Goal: Communication & Community: Answer question/provide support

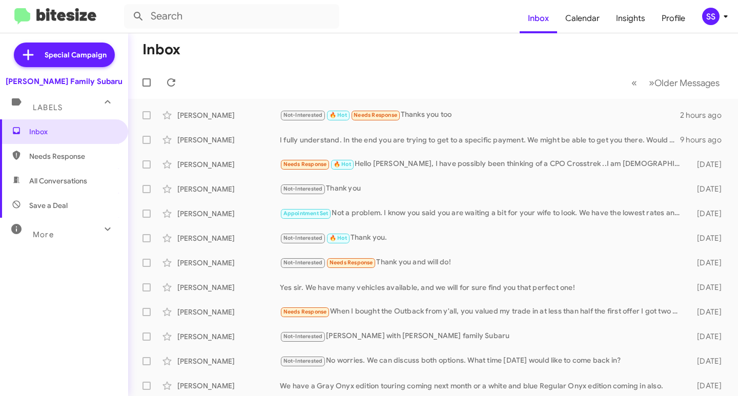
click at [58, 204] on span "Save a Deal" at bounding box center [48, 205] width 38 height 10
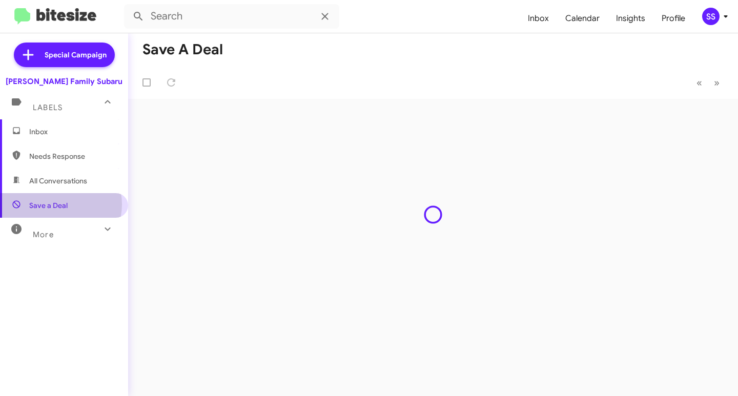
type input "in:not-interested"
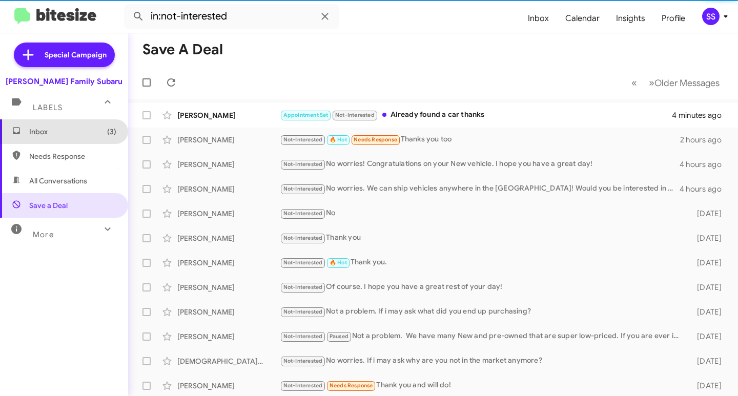
click at [68, 128] on span "Inbox (3)" at bounding box center [72, 132] width 87 height 10
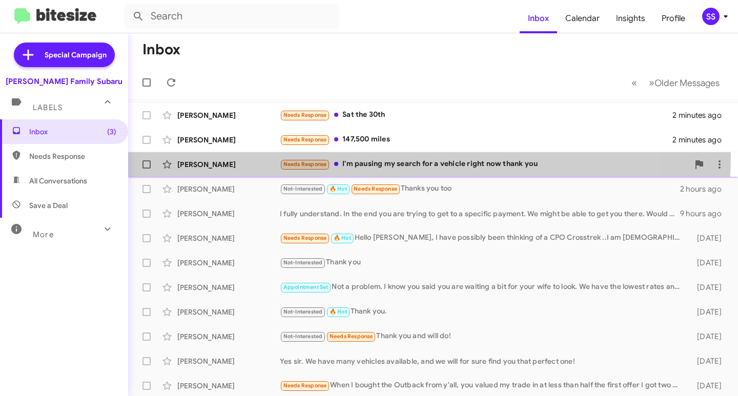
click at [371, 156] on div "[PERSON_NAME] Needs Response I'm pausing my search for a vehicle right now than…" at bounding box center [432, 164] width 593 height 20
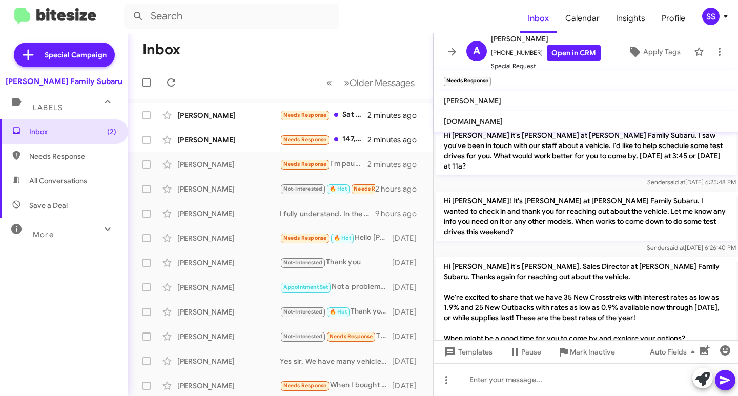
scroll to position [241, 0]
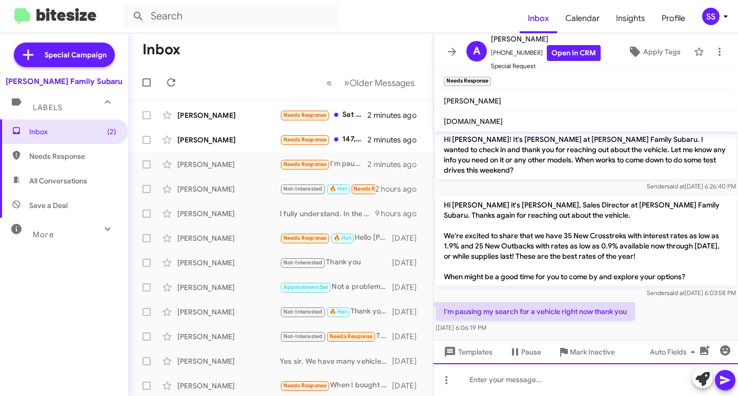
click at [571, 383] on div at bounding box center [586, 379] width 304 height 33
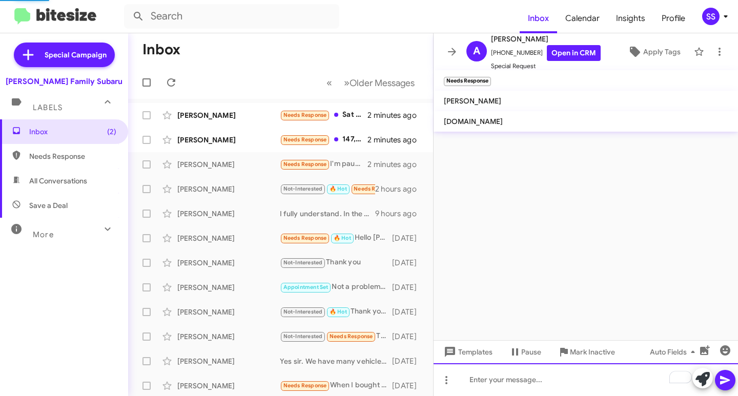
scroll to position [279, 0]
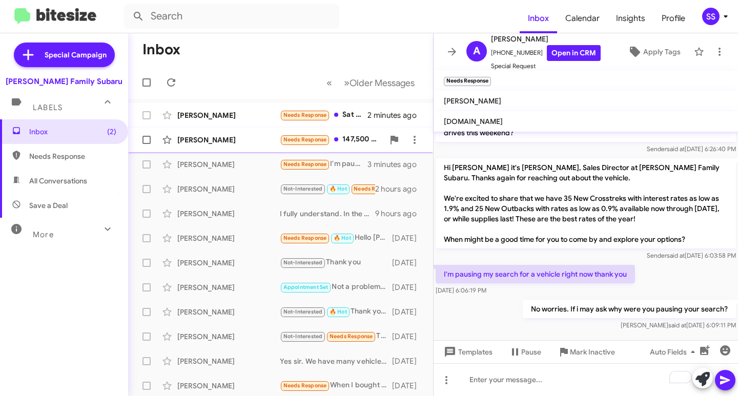
click at [210, 141] on div "[PERSON_NAME]" at bounding box center [228, 140] width 102 height 10
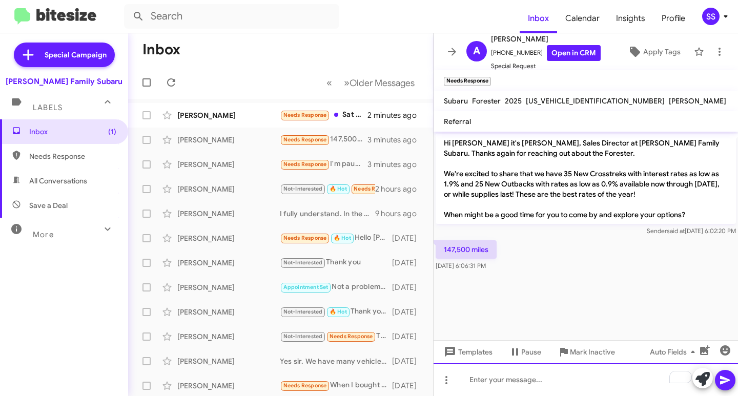
click at [514, 386] on div "To enrich screen reader interactions, please activate Accessibility in Grammarl…" at bounding box center [586, 379] width 304 height 33
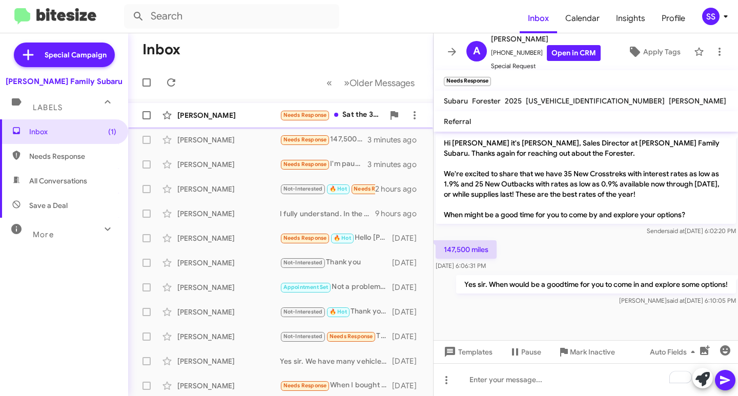
click at [221, 122] on div "[PERSON_NAME] Needs Response Sat the 30th 3 minutes ago" at bounding box center [280, 115] width 289 height 20
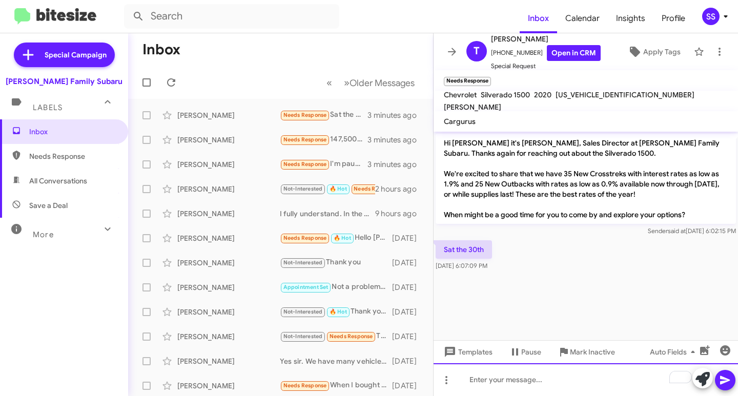
click at [511, 385] on div "To enrich screen reader interactions, please activate Accessibility in Grammarl…" at bounding box center [586, 379] width 304 height 33
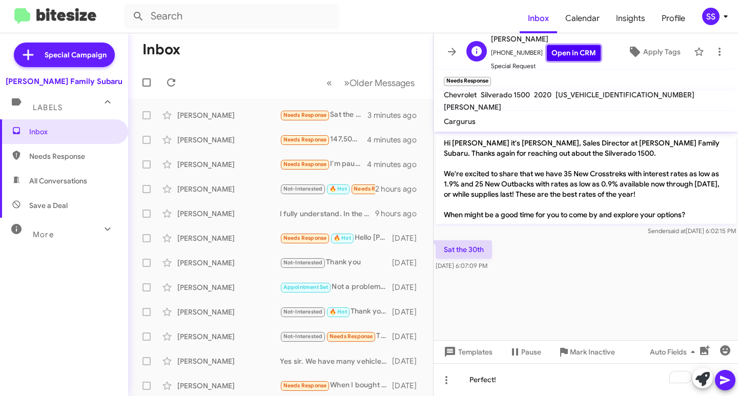
click at [579, 59] on link "Open in CRM" at bounding box center [574, 53] width 54 height 16
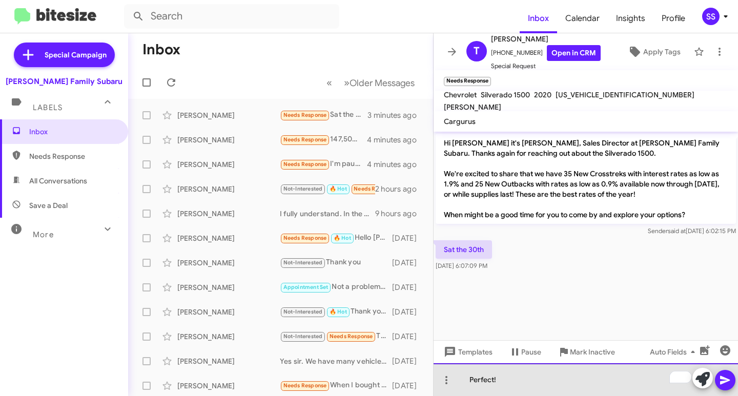
click at [520, 385] on div "Perfect!" at bounding box center [586, 379] width 304 height 33
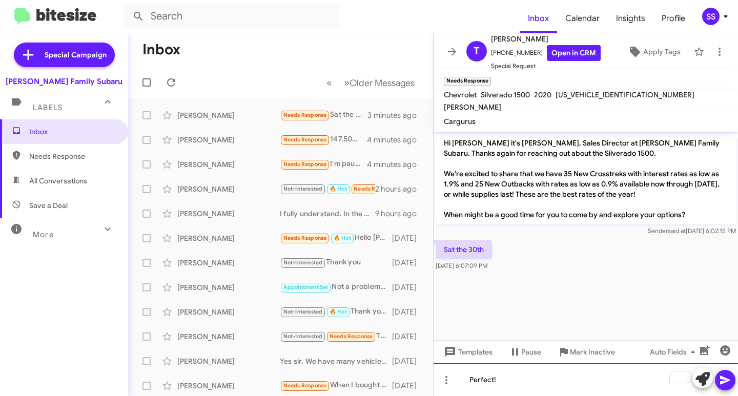
click at [517, 384] on div "Perfect!" at bounding box center [586, 379] width 304 height 33
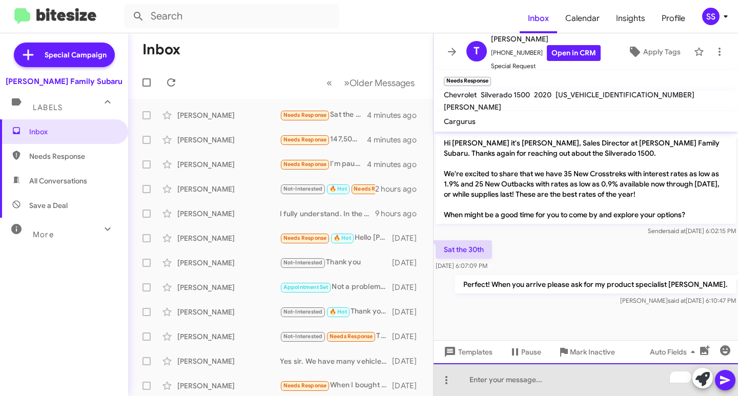
click at [505, 382] on div "To enrich screen reader interactions, please activate Accessibility in Grammarl…" at bounding box center [586, 379] width 304 height 33
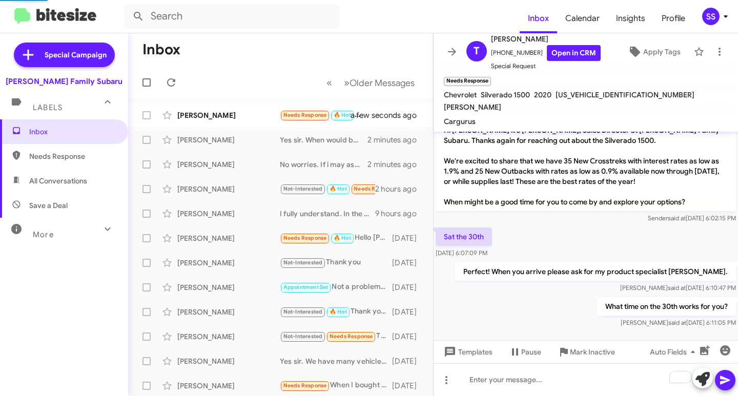
scroll to position [50, 0]
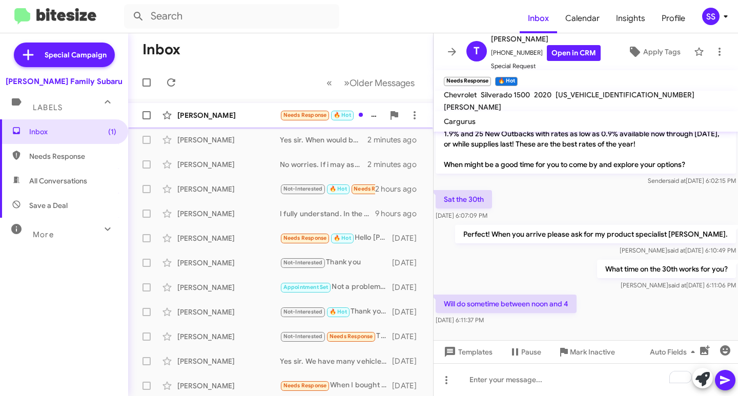
click at [215, 115] on div "[PERSON_NAME]" at bounding box center [228, 115] width 102 height 10
click at [516, 385] on div "To enrich screen reader interactions, please activate Accessibility in Grammarl…" at bounding box center [586, 379] width 304 height 33
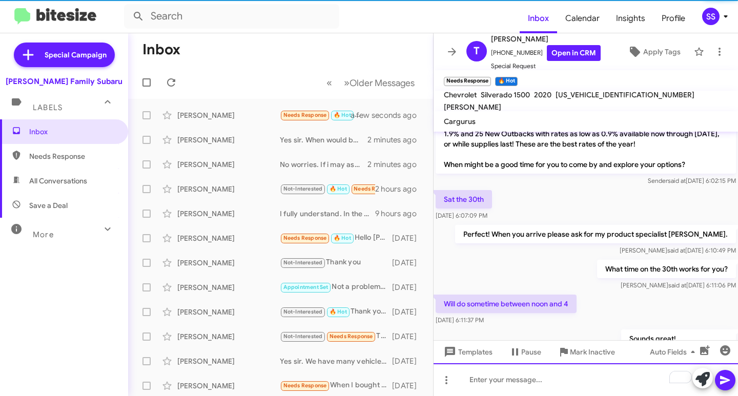
scroll to position [88, 0]
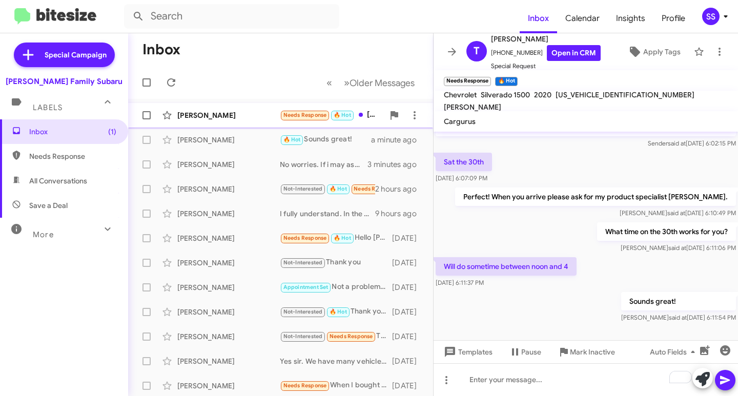
click at [215, 118] on div "[PERSON_NAME]" at bounding box center [228, 115] width 102 height 10
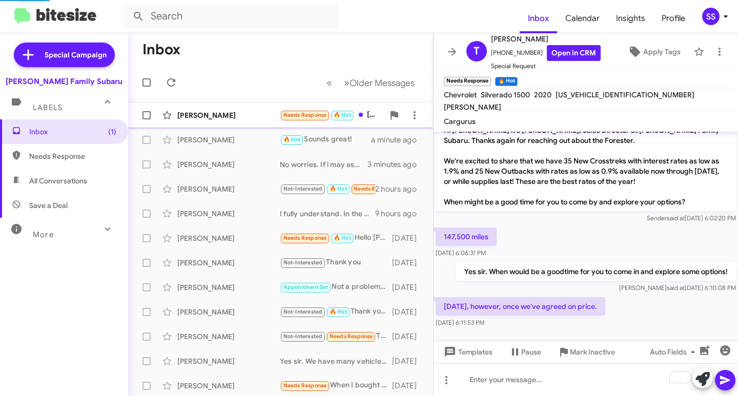
scroll to position [13, 0]
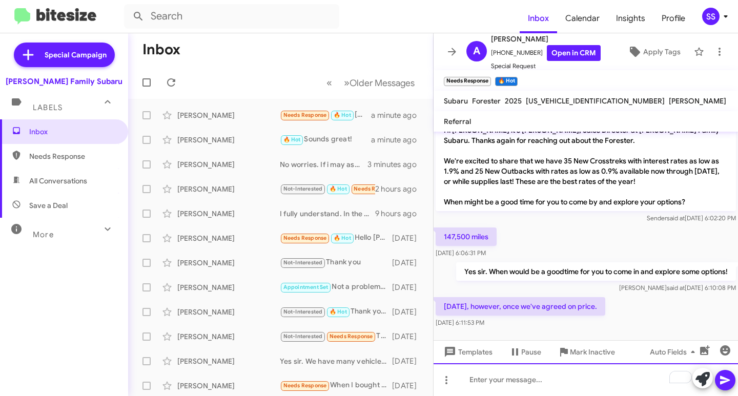
click at [541, 390] on div "To enrich screen reader interactions, please activate Accessibility in Grammarl…" at bounding box center [586, 379] width 304 height 33
click at [546, 386] on div "To enrich screen reader interactions, please activate Accessibility in Grammarl…" at bounding box center [586, 379] width 304 height 33
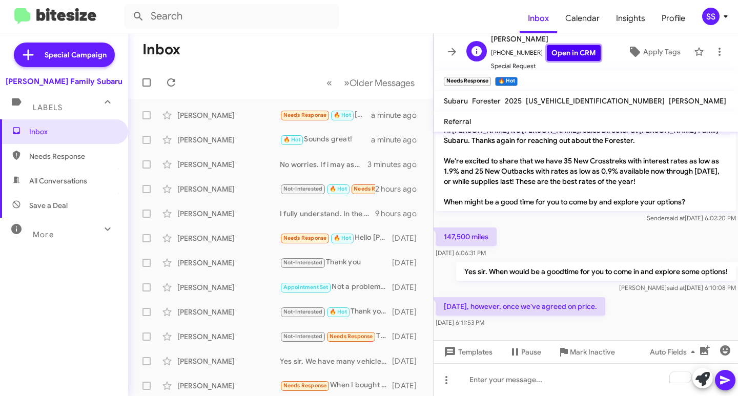
click at [564, 51] on link "Open in CRM" at bounding box center [574, 53] width 54 height 16
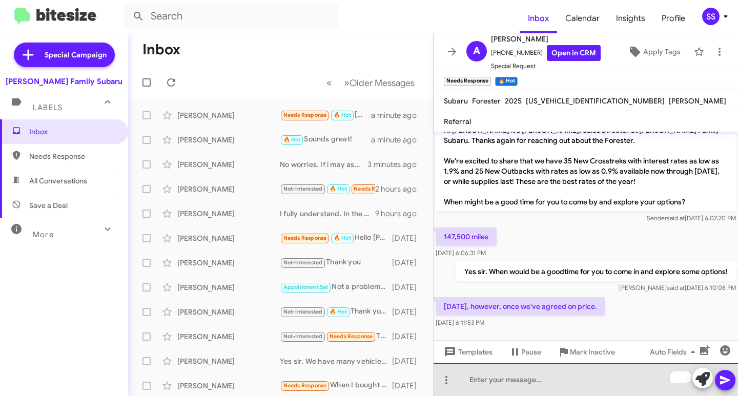
click at [520, 383] on div "To enrich screen reader interactions, please activate Accessibility in Grammarl…" at bounding box center [586, 379] width 304 height 33
click at [546, 380] on div "To enrich screen reader interactions, please activate Accessibility in Grammarl…" at bounding box center [586, 379] width 304 height 33
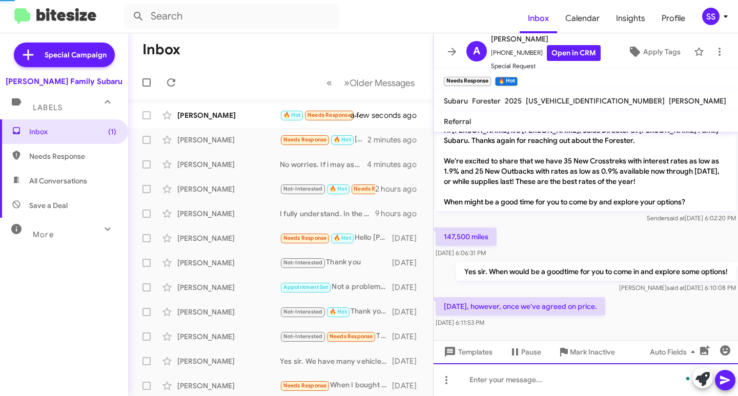
scroll to position [50, 0]
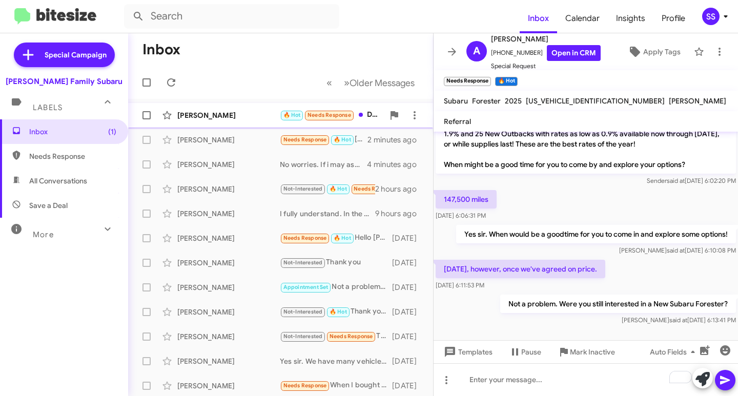
click at [197, 107] on div "[PERSON_NAME] 🔥 Hot Needs Response Do yall still have the silverado a few secon…" at bounding box center [280, 115] width 289 height 20
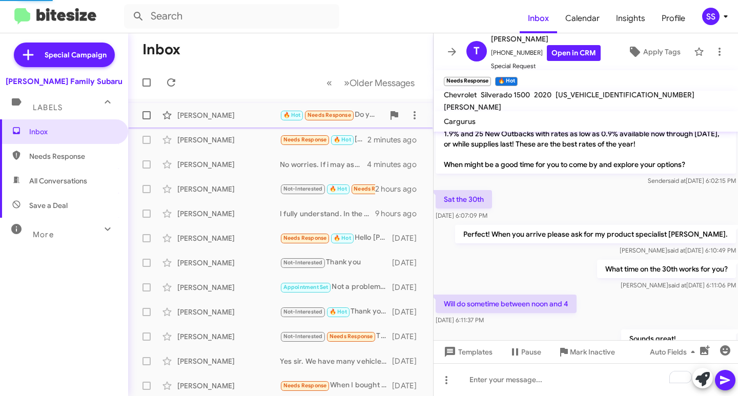
scroll to position [125, 0]
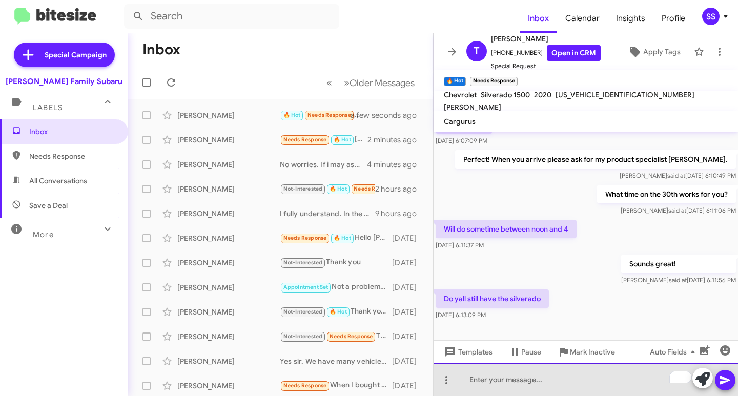
click at [526, 389] on div "To enrich screen reader interactions, please activate Accessibility in Grammarl…" at bounding box center [586, 379] width 304 height 33
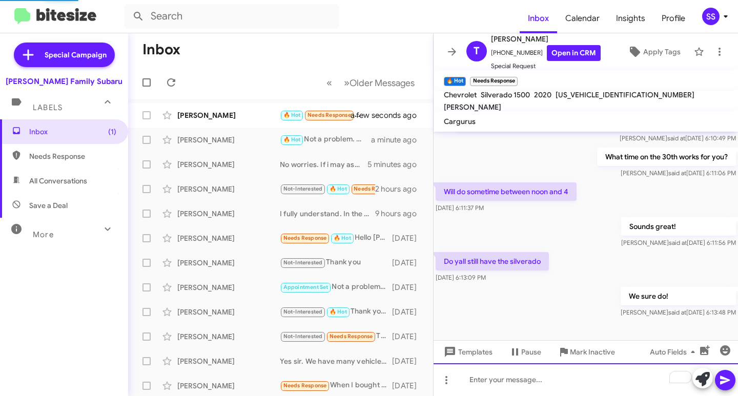
scroll to position [200, 0]
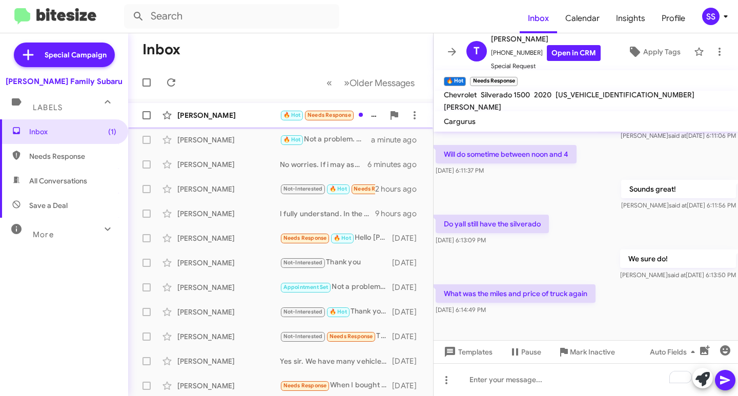
click at [234, 108] on div "[PERSON_NAME] 🔥 Hot Needs Response What was the miles and price of truck again …" at bounding box center [280, 115] width 289 height 20
click at [235, 116] on div "[PERSON_NAME]" at bounding box center [228, 115] width 102 height 10
click at [82, 152] on span "Needs Response" at bounding box center [72, 156] width 87 height 10
type input "in:needs-response"
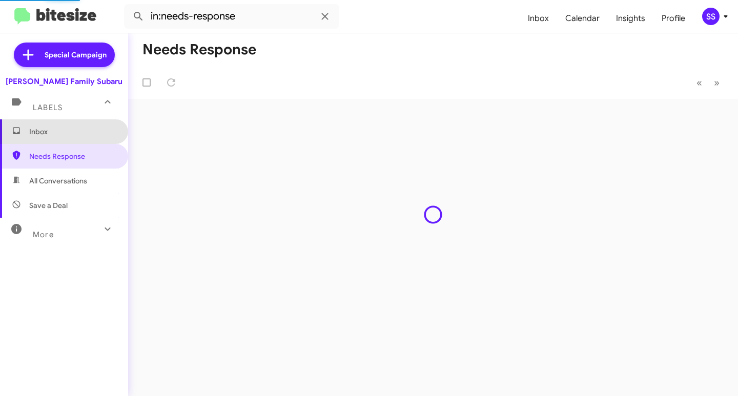
click at [85, 134] on span "Inbox" at bounding box center [72, 132] width 87 height 10
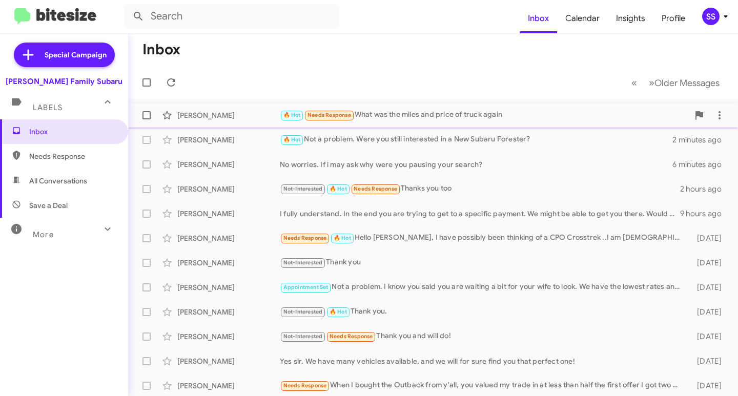
click at [252, 120] on div "[PERSON_NAME] 🔥 Hot Needs Response What was the miles and price of truck again …" at bounding box center [432, 115] width 593 height 20
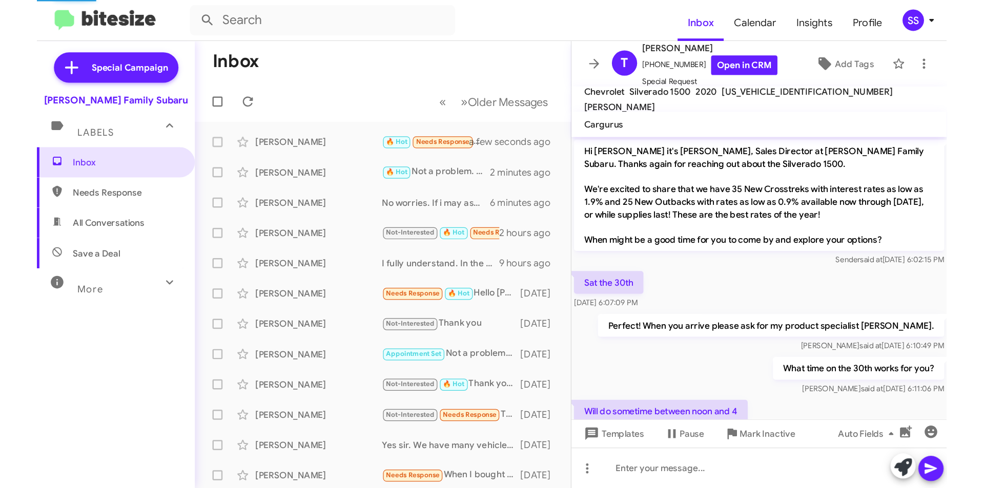
scroll to position [179, 0]
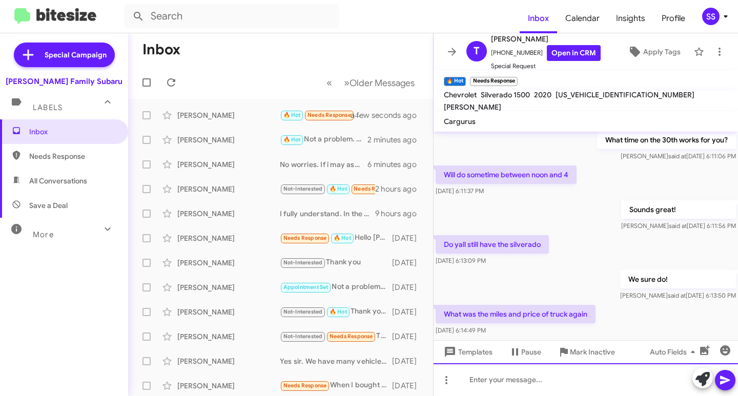
click at [524, 389] on div at bounding box center [586, 379] width 304 height 33
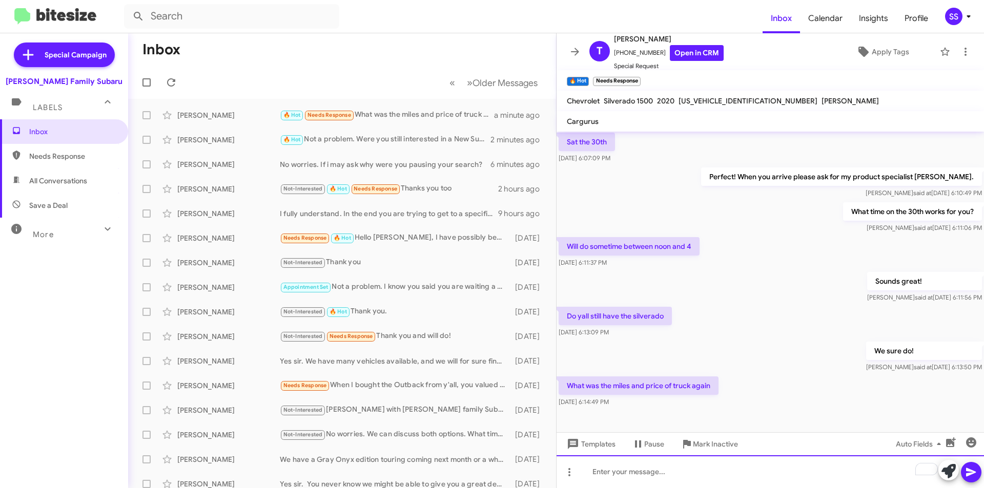
scroll to position [97, 0]
click at [644, 396] on div "To enrich screen reader interactions, please activate Accessibility in Grammarl…" at bounding box center [770, 472] width 427 height 33
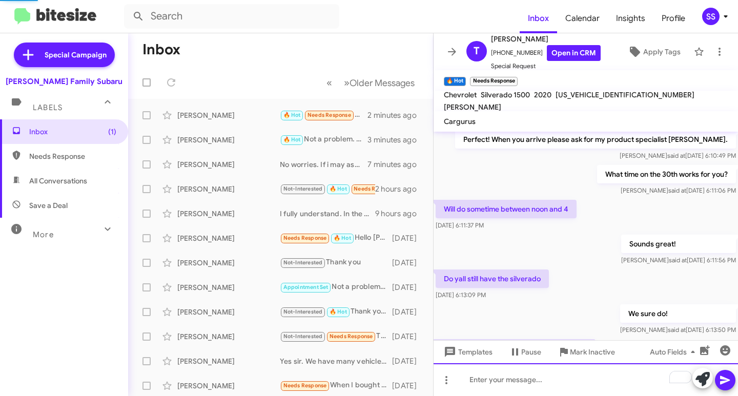
scroll to position [0, 0]
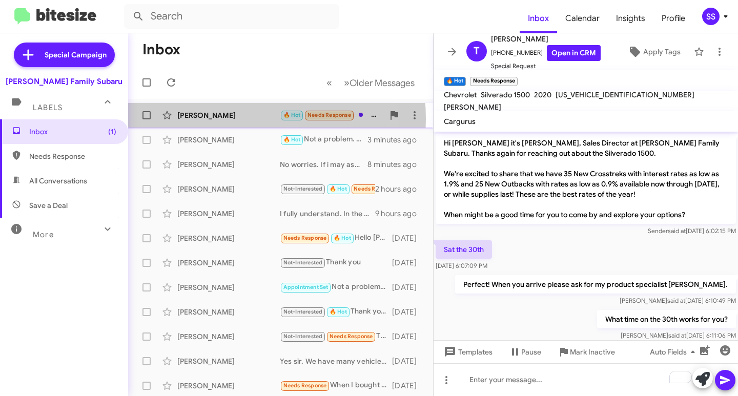
click at [216, 119] on div "[PERSON_NAME]" at bounding box center [228, 115] width 102 height 10
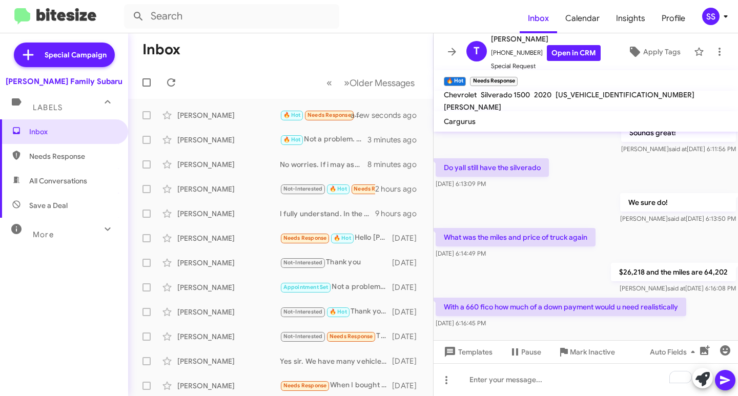
scroll to position [275, 0]
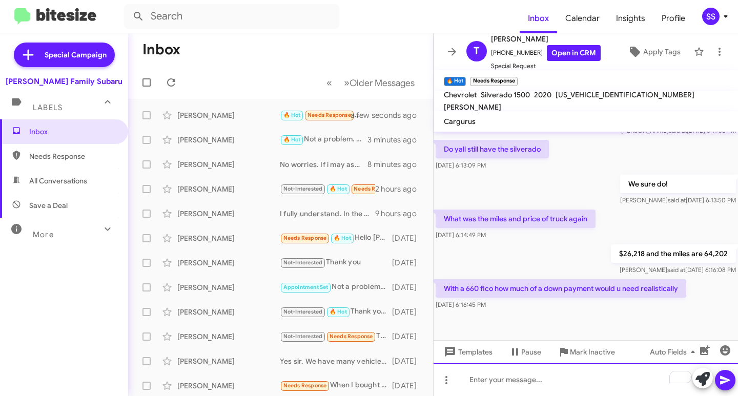
click at [529, 384] on div "To enrich screen reader interactions, please activate Accessibility in Grammarl…" at bounding box center [586, 379] width 304 height 33
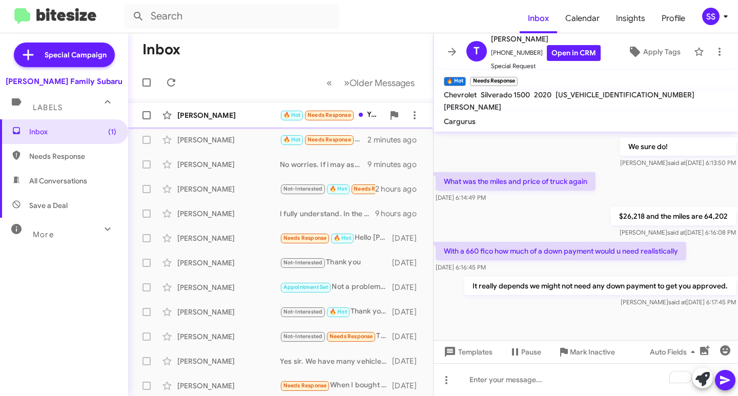
click at [208, 115] on div "[PERSON_NAME]" at bounding box center [228, 115] width 102 height 10
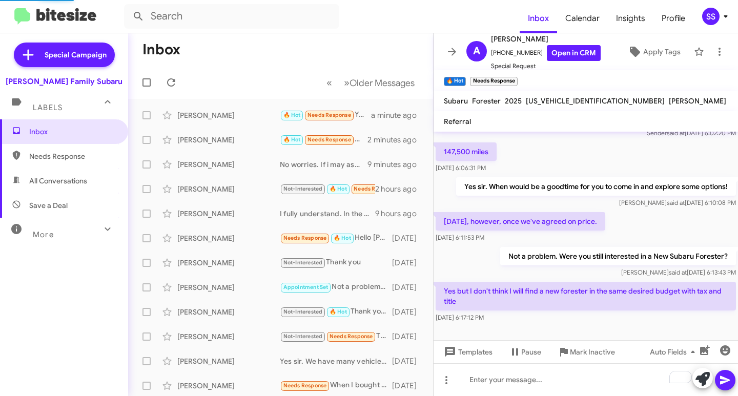
scroll to position [98, 0]
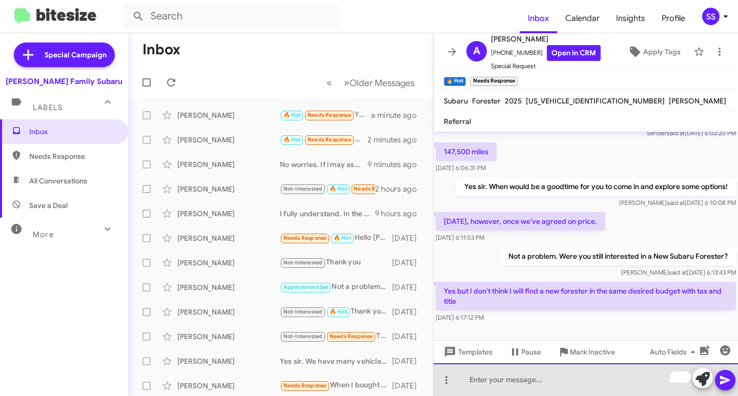
click at [522, 382] on div "To enrich screen reader interactions, please activate Accessibility in Grammarl…" at bounding box center [586, 379] width 304 height 33
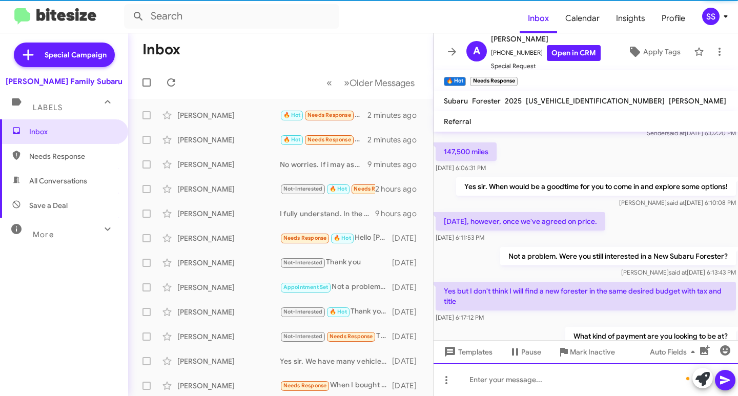
scroll to position [135, 0]
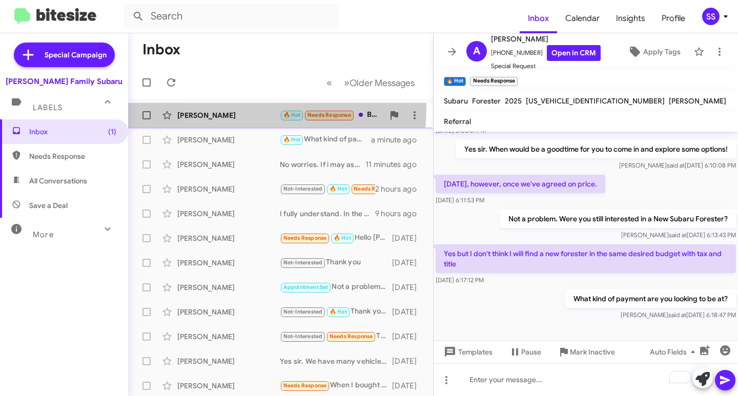
click at [240, 109] on div "[PERSON_NAME] 🔥 Hot Needs Response But a decent down payment would help . If I …" at bounding box center [280, 115] width 289 height 20
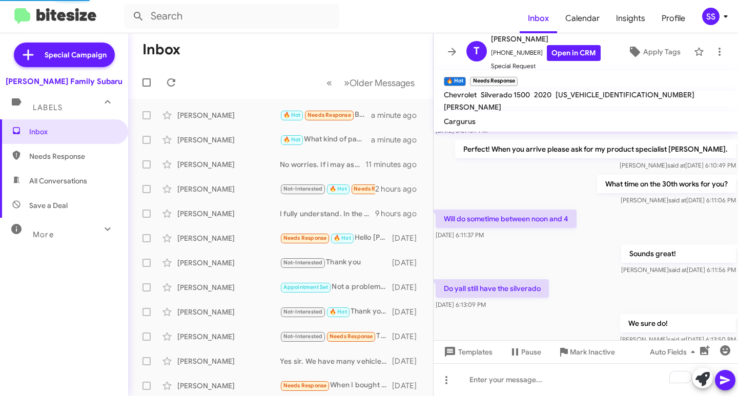
scroll to position [360, 0]
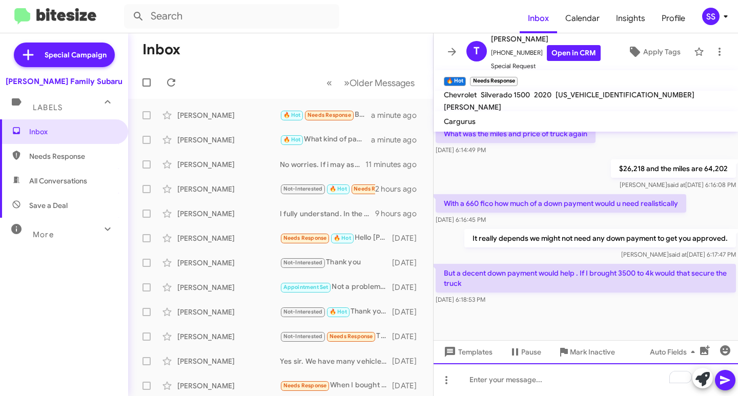
click at [504, 385] on div "To enrich screen reader interactions, please activate Accessibility in Grammarl…" at bounding box center [586, 379] width 304 height 33
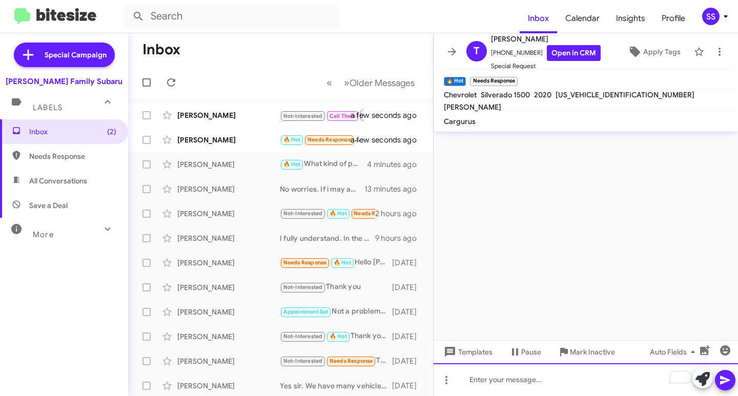
scroll to position [0, 0]
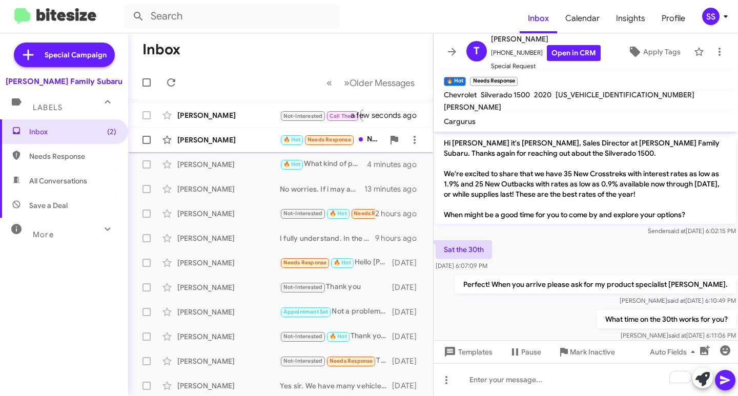
click at [193, 143] on div "[PERSON_NAME]" at bounding box center [228, 140] width 102 height 10
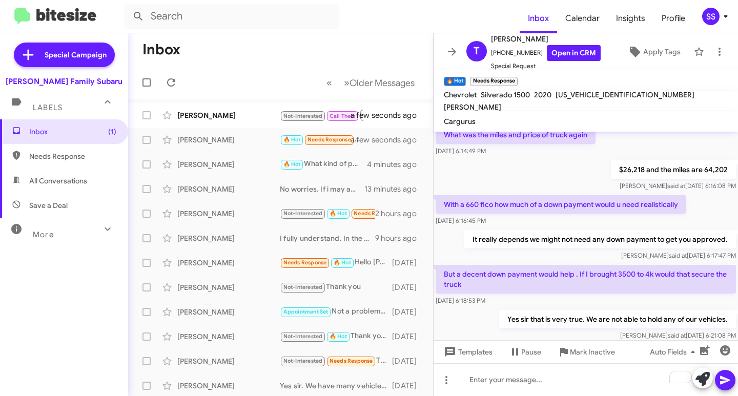
scroll to position [435, 0]
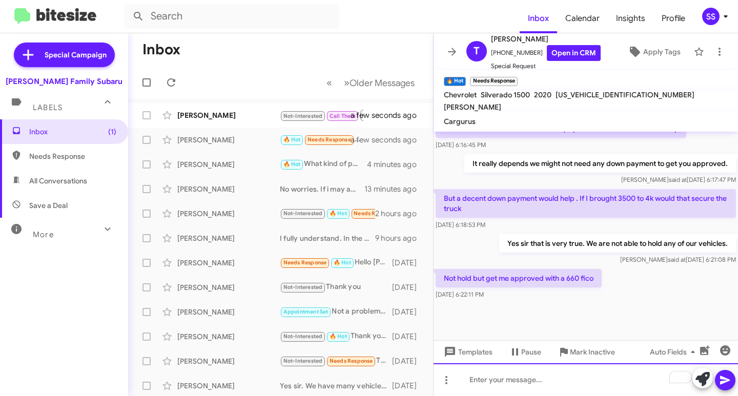
click at [523, 386] on div "To enrich screen reader interactions, please activate Accessibility in Grammarl…" at bounding box center [586, 379] width 304 height 33
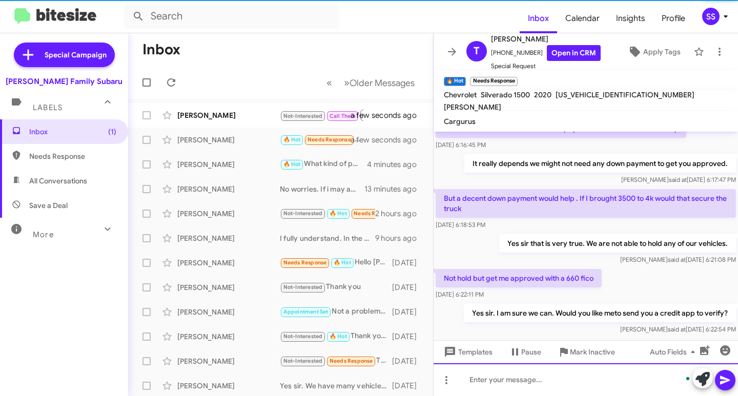
scroll to position [472, 0]
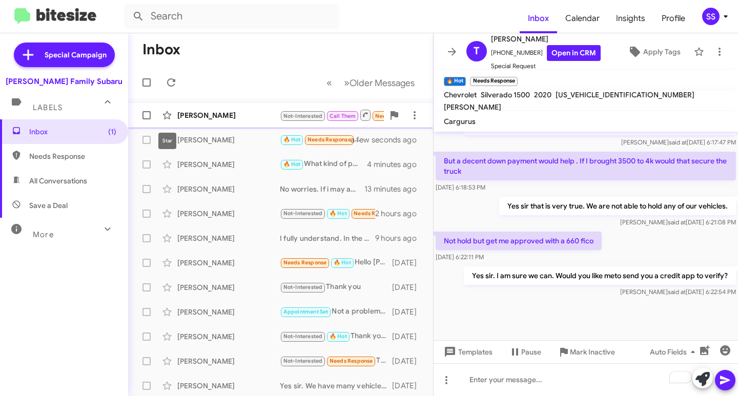
click at [181, 114] on div "[PERSON_NAME]" at bounding box center [228, 115] width 102 height 10
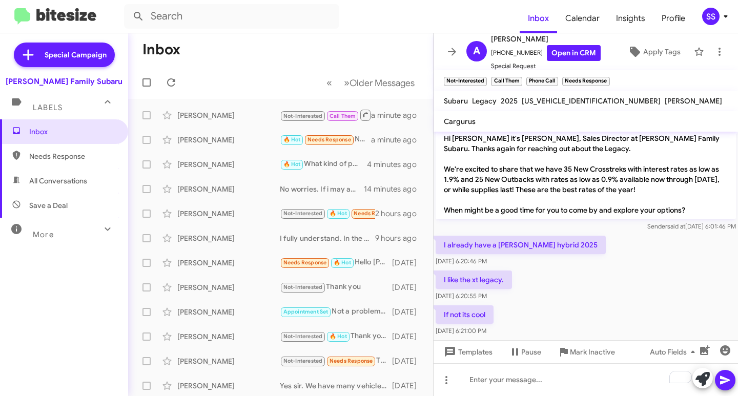
scroll to position [56, 0]
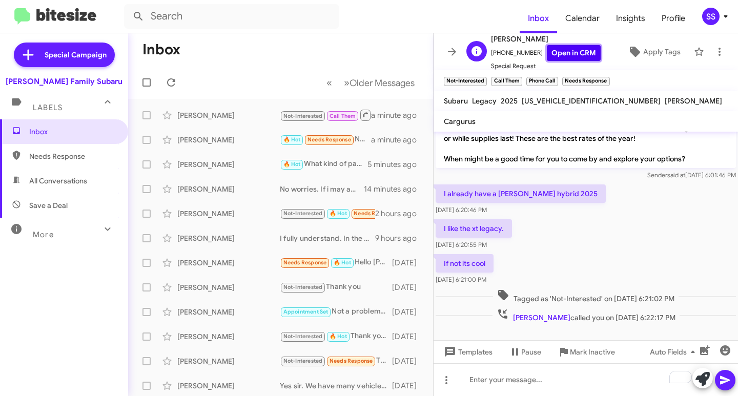
click at [562, 50] on link "Open in CRM" at bounding box center [574, 53] width 54 height 16
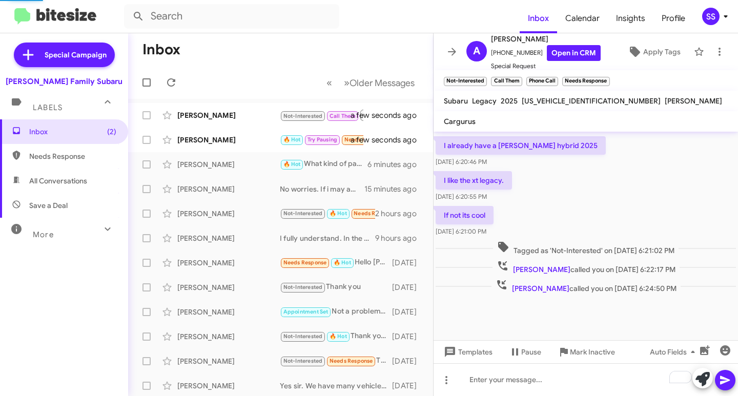
scroll to position [0, 0]
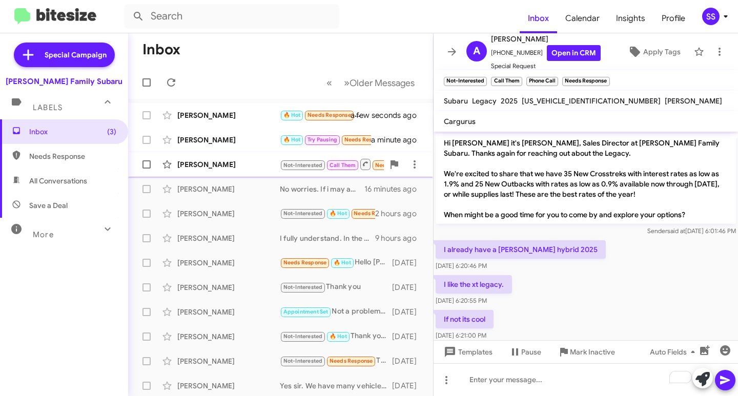
click at [232, 157] on div "[PERSON_NAME] Not-Interested Call Them Needs Response Inbound Call a minute ago" at bounding box center [280, 164] width 289 height 20
click at [226, 138] on div "[PERSON_NAME]" at bounding box center [228, 140] width 102 height 10
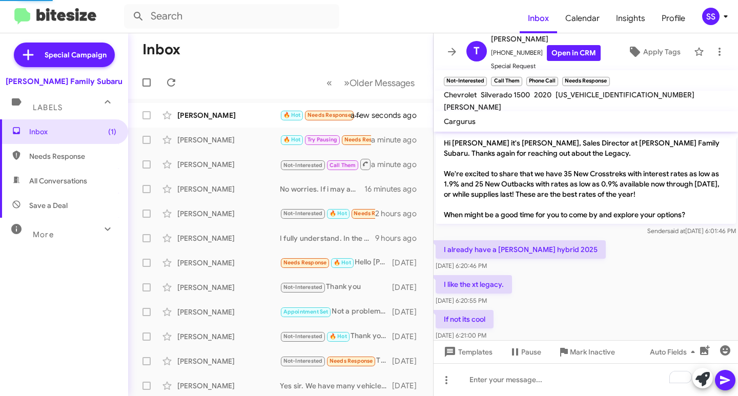
scroll to position [557, 0]
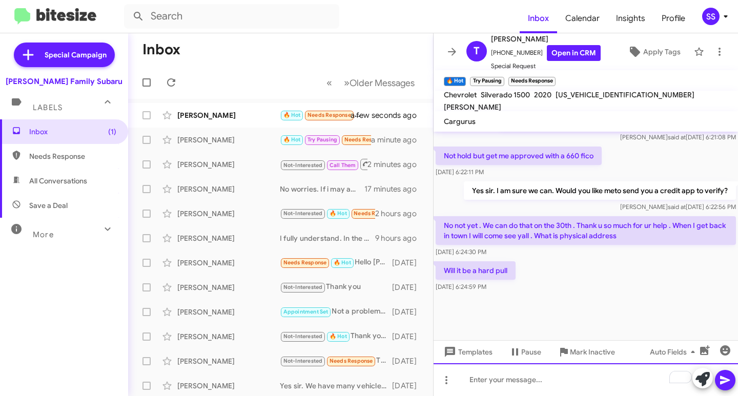
click at [517, 384] on div "To enrich screen reader interactions, please activate Accessibility in Grammarl…" at bounding box center [586, 379] width 304 height 33
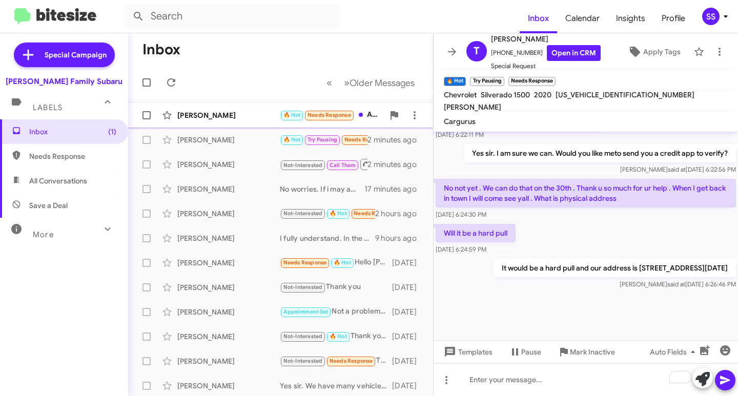
click at [198, 114] on div "[PERSON_NAME]" at bounding box center [228, 115] width 102 height 10
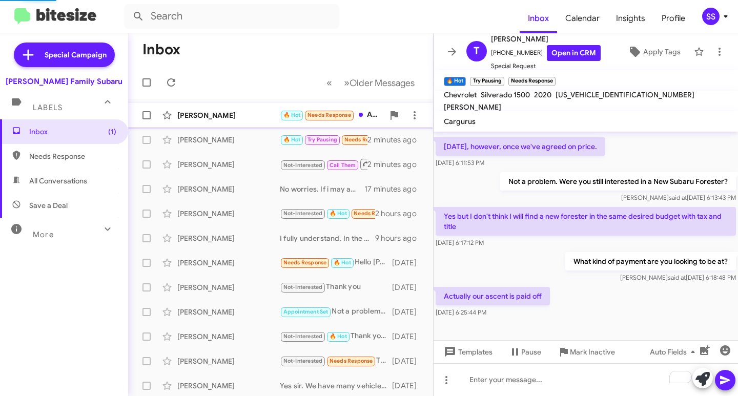
scroll to position [173, 0]
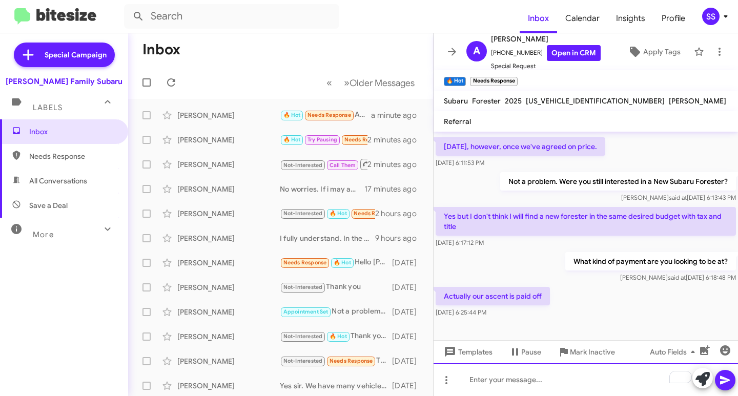
click at [532, 382] on div "To enrich screen reader interactions, please activate Accessibility in Grammarl…" at bounding box center [586, 379] width 304 height 33
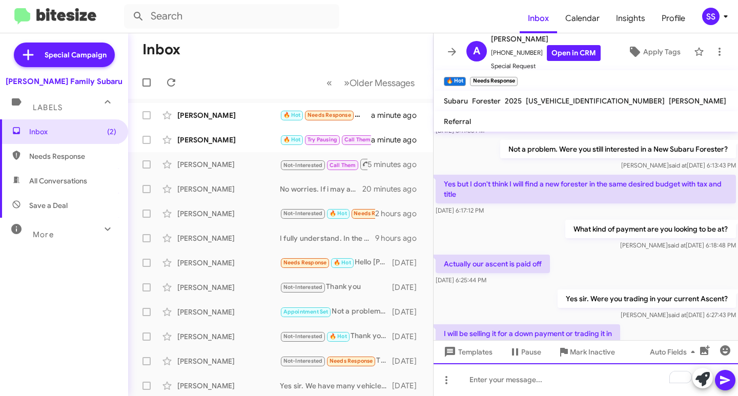
scroll to position [248, 0]
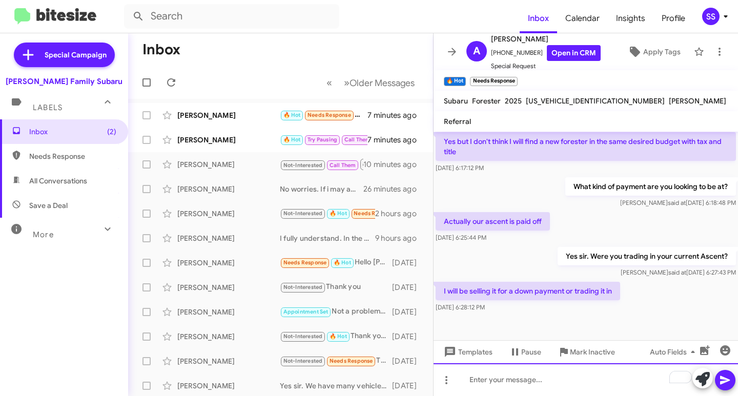
click at [510, 383] on div "To enrich screen reader interactions, please activate Accessibility in Grammarl…" at bounding box center [586, 379] width 304 height 33
click at [230, 111] on div "[PERSON_NAME]" at bounding box center [228, 115] width 102 height 10
click at [230, 149] on div "[PERSON_NAME] 🔥 Hot Try Pausing Call Them Needs Response I have one last questi…" at bounding box center [280, 140] width 289 height 20
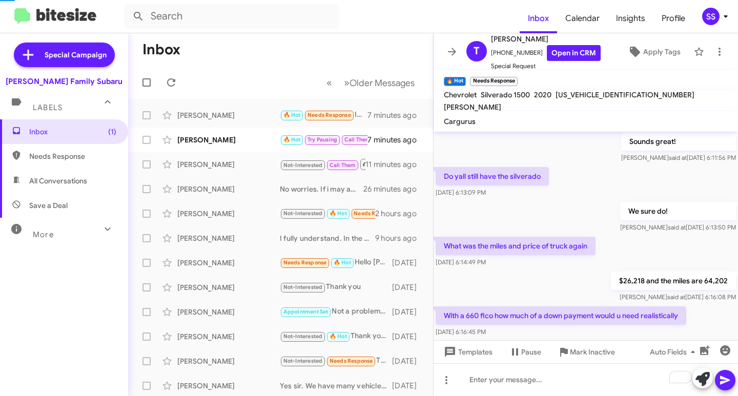
scroll to position [642, 0]
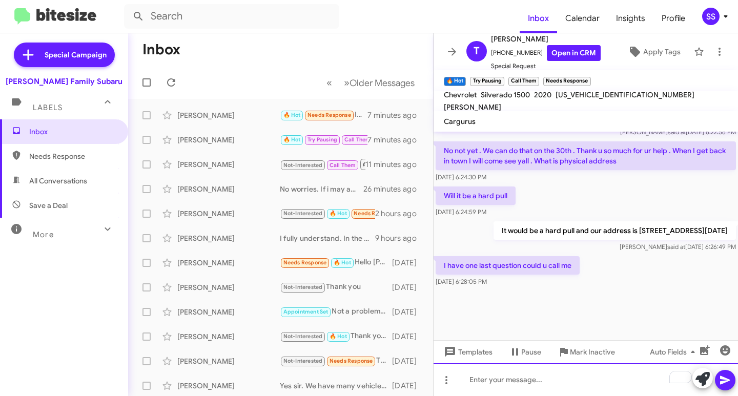
click at [518, 387] on div "To enrich screen reader interactions, please activate Accessibility in Grammarl…" at bounding box center [586, 379] width 304 height 33
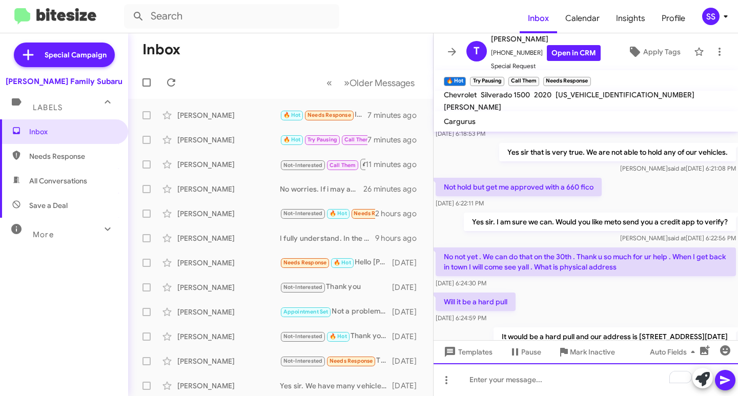
scroll to position [679, 0]
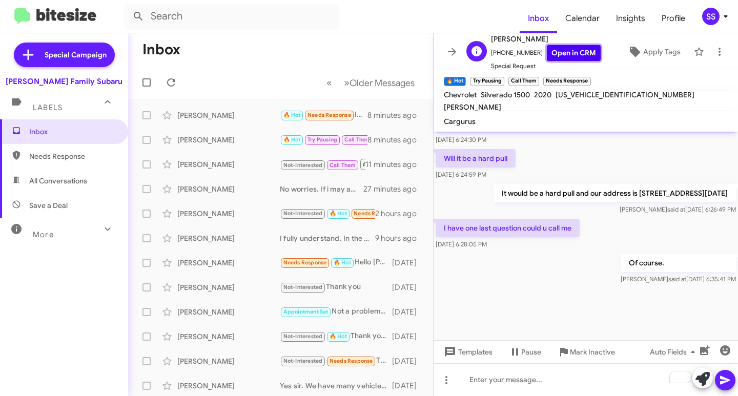
click at [569, 60] on link "Open in CRM" at bounding box center [574, 53] width 54 height 16
click at [231, 116] on div "[PERSON_NAME]" at bounding box center [228, 115] width 102 height 10
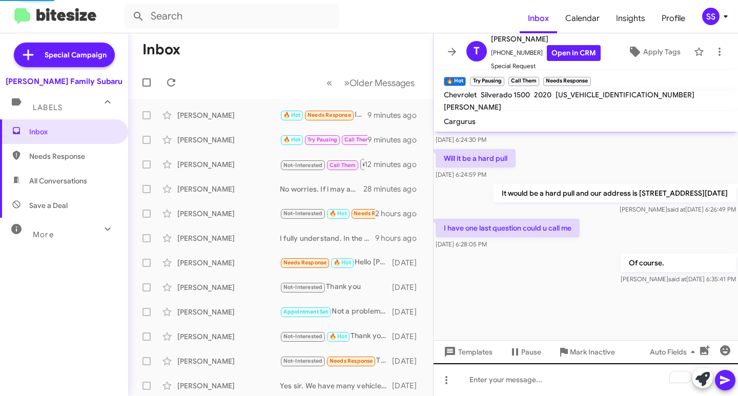
scroll to position [248, 0]
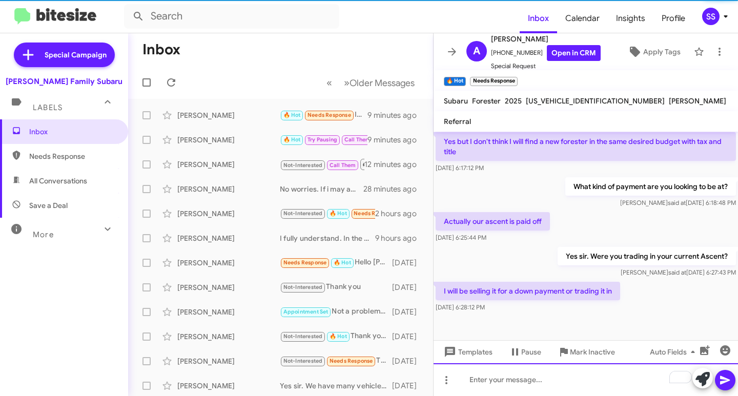
click at [519, 389] on div "To enrich screen reader interactions, please activate Accessibility in Grammarl…" at bounding box center [586, 379] width 304 height 33
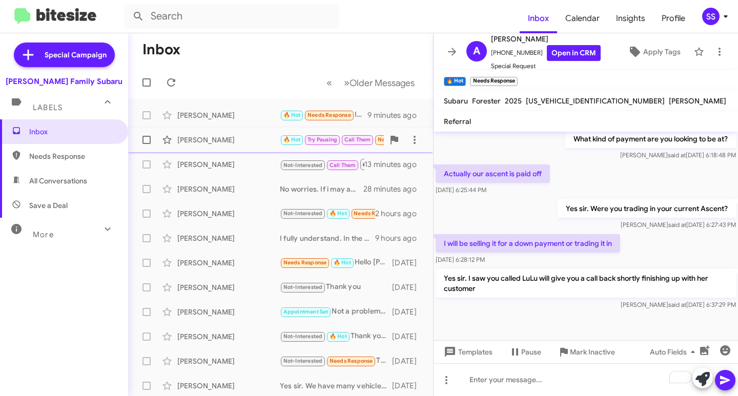
click at [209, 138] on div "[PERSON_NAME]" at bounding box center [228, 140] width 102 height 10
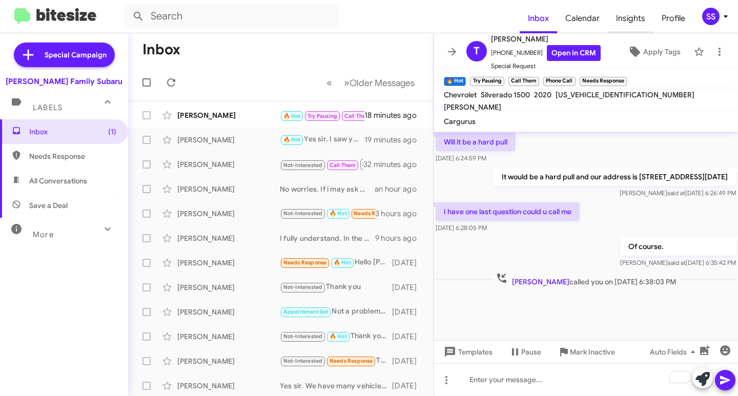
scroll to position [554, 0]
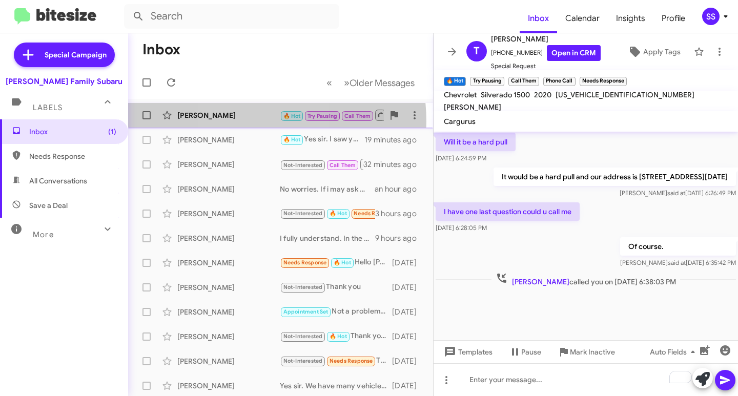
click at [247, 121] on div "[PERSON_NAME] 🔥 Hot Try Pausing Call Them Needs Response Inbound Call 18 minute…" at bounding box center [280, 115] width 289 height 20
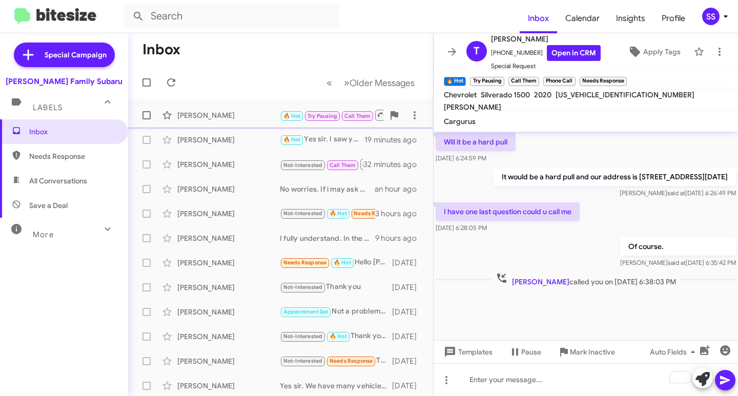
click at [232, 124] on div "[PERSON_NAME] 🔥 Hot Try Pausing Call Them Needs Response Inbound Call 18 minute…" at bounding box center [280, 115] width 289 height 20
click at [65, 196] on span "Save a Deal" at bounding box center [64, 205] width 128 height 25
type input "in:not-interested"
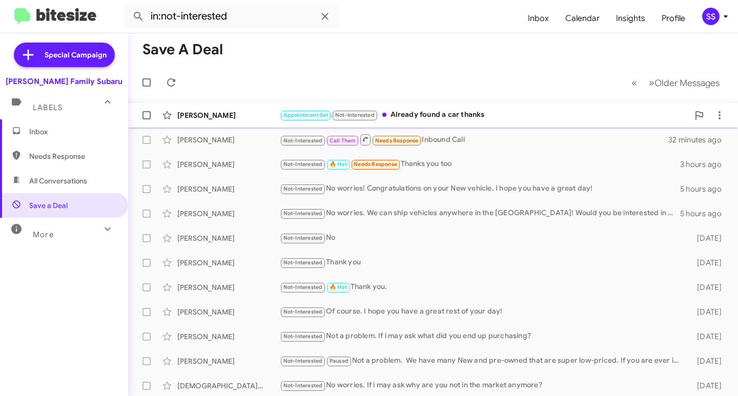
click at [495, 116] on div "Appointment Set Not-Interested Already found a car thanks" at bounding box center [484, 115] width 409 height 12
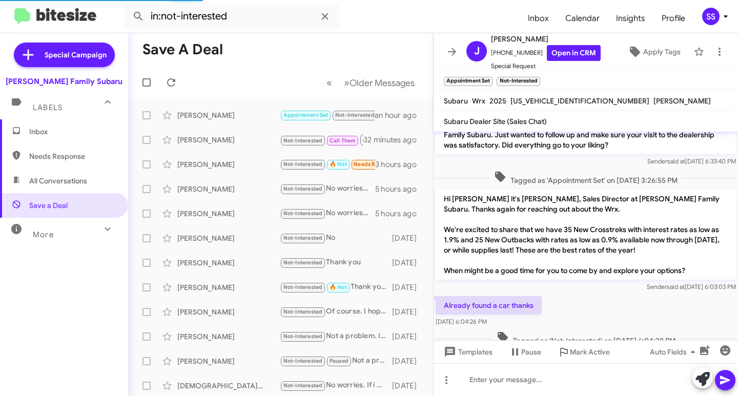
scroll to position [39, 0]
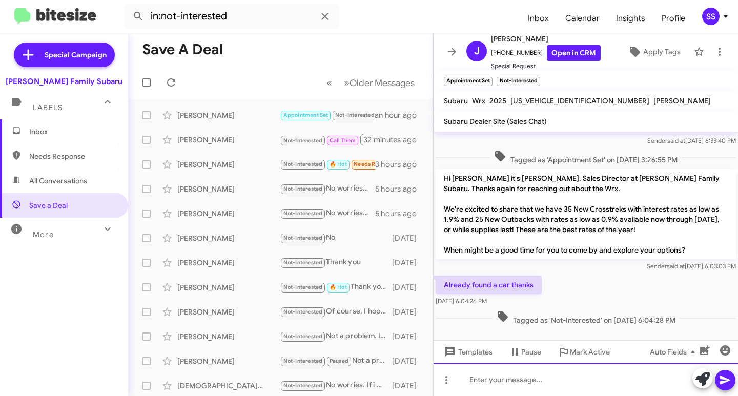
click at [561, 387] on div at bounding box center [586, 379] width 304 height 33
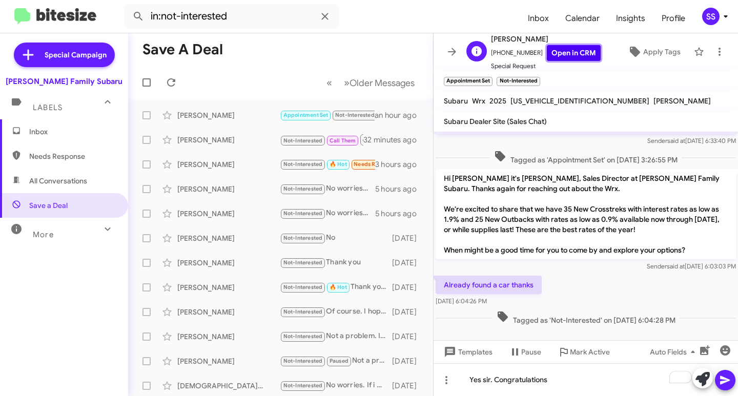
click at [563, 49] on link "Open in CRM" at bounding box center [574, 53] width 54 height 16
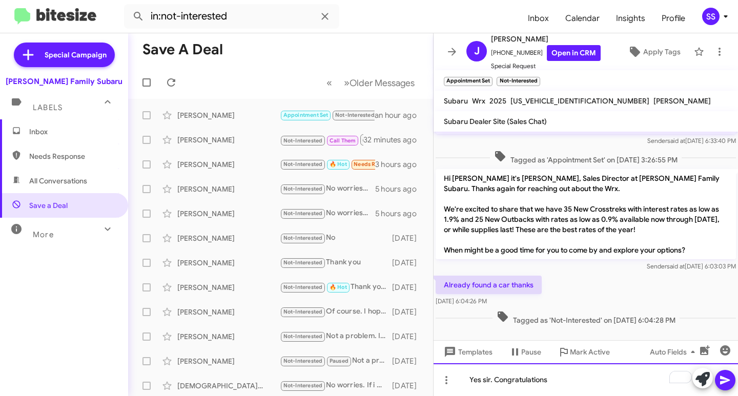
click at [571, 382] on div "Yes sir. Congratulations" at bounding box center [586, 379] width 304 height 33
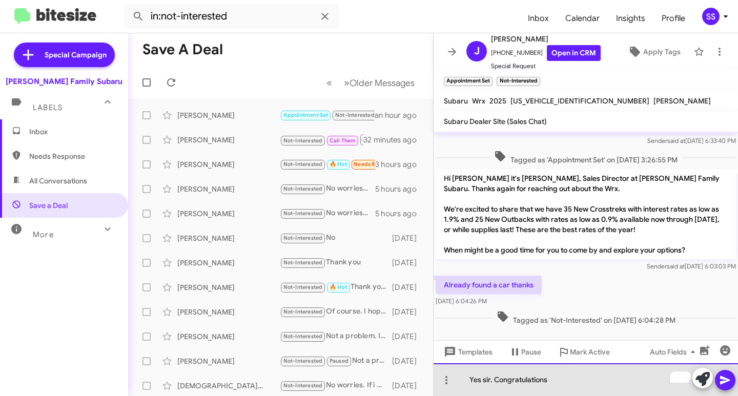
drag, startPoint x: 547, startPoint y: 387, endPoint x: 495, endPoint y: 387, distance: 51.8
click at [495, 387] on div "Yes sir. Congratulations" at bounding box center [586, 379] width 304 height 33
click at [552, 384] on div "Yes sir. Congratulations" at bounding box center [586, 379] width 304 height 33
drag, startPoint x: 554, startPoint y: 382, endPoint x: 496, endPoint y: 380, distance: 59.0
click at [496, 380] on div "Yes sir. Congratulations" at bounding box center [586, 379] width 304 height 33
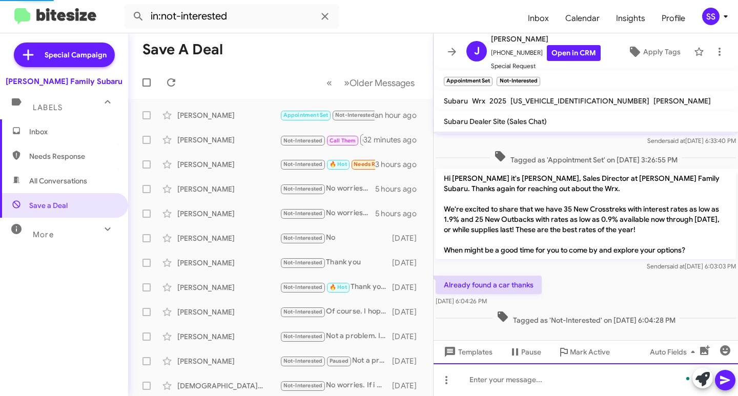
scroll to position [76, 0]
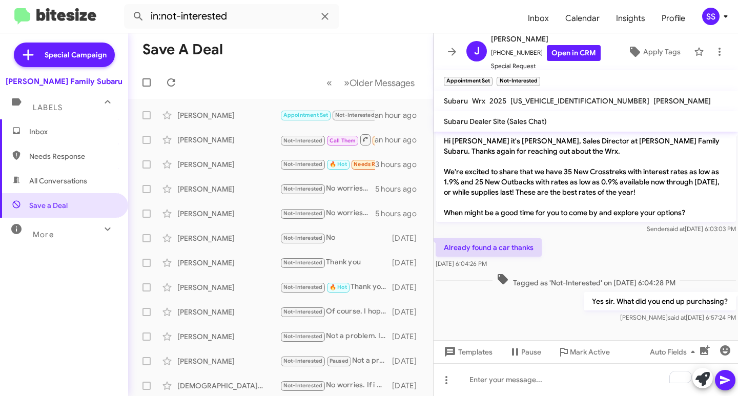
click at [60, 138] on span "Inbox" at bounding box center [64, 131] width 128 height 25
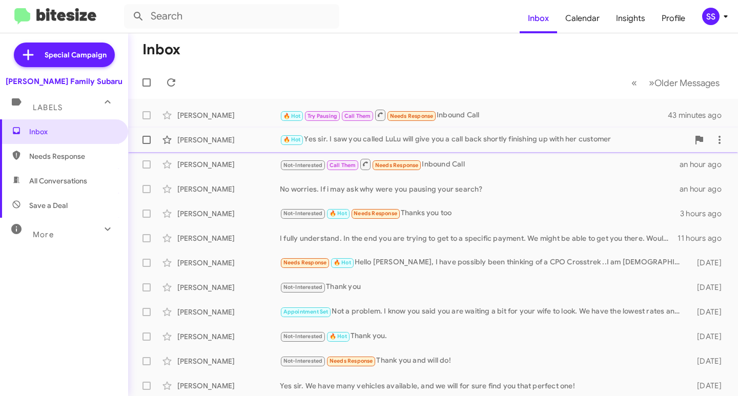
click at [229, 147] on div "[PERSON_NAME] 🔥 Hot Yes sir. I saw you called LuLu will give you a call back sh…" at bounding box center [432, 140] width 593 height 20
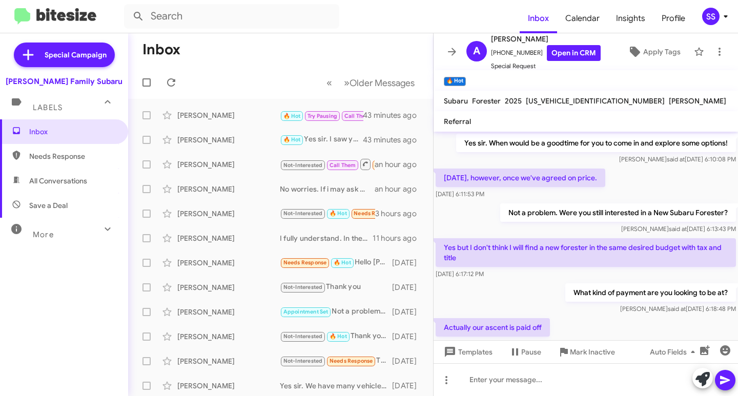
scroll to position [295, 0]
